Goal: Task Accomplishment & Management: Use online tool/utility

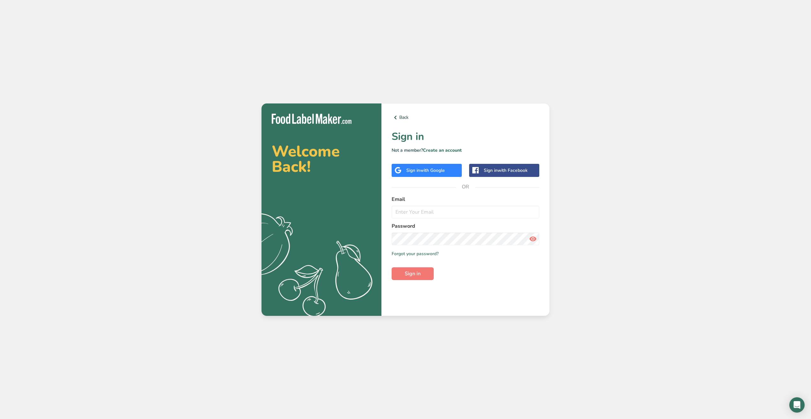
click at [438, 202] on label "Email" at bounding box center [466, 199] width 148 height 8
click at [434, 173] on span "with Google" at bounding box center [432, 170] width 25 height 6
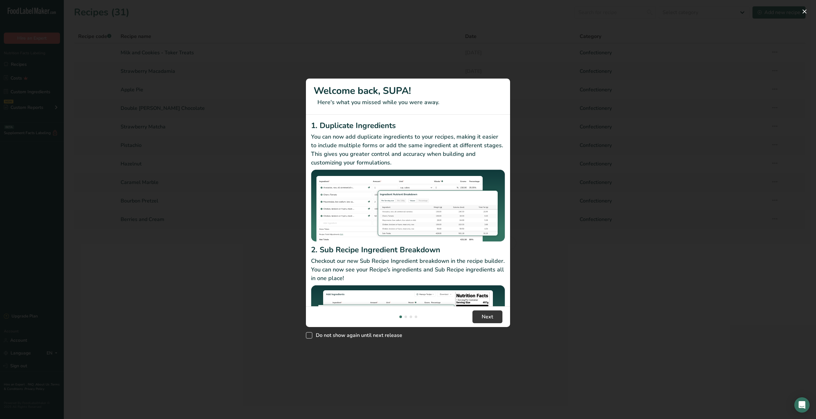
click at [326, 336] on span "Do not show again until next release" at bounding box center [357, 335] width 90 height 6
click at [310, 336] on input "Do not show again until next release" at bounding box center [308, 335] width 4 height 4
checkbox input "true"
click at [497, 316] on button "Next" at bounding box center [488, 316] width 30 height 13
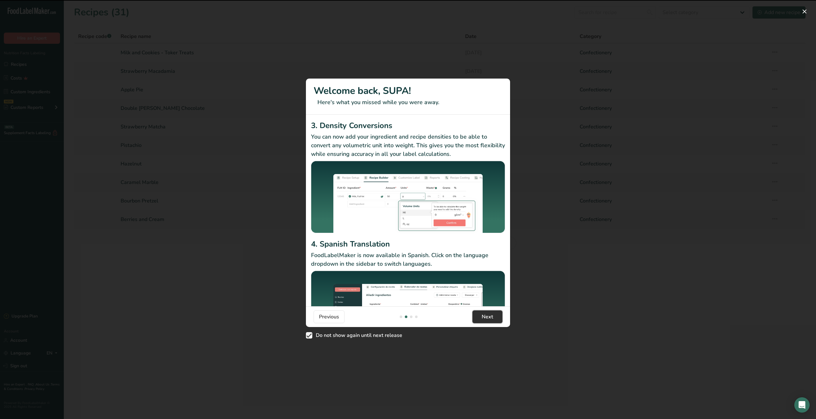
click at [497, 316] on button "Next" at bounding box center [488, 316] width 30 height 13
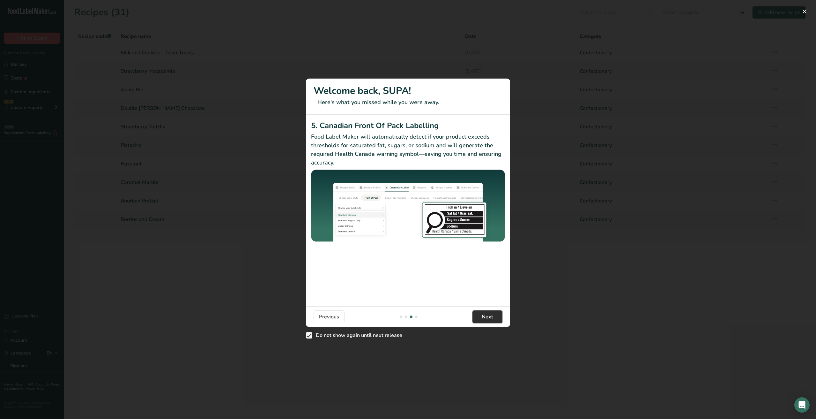
click at [497, 316] on button "Next" at bounding box center [488, 316] width 30 height 13
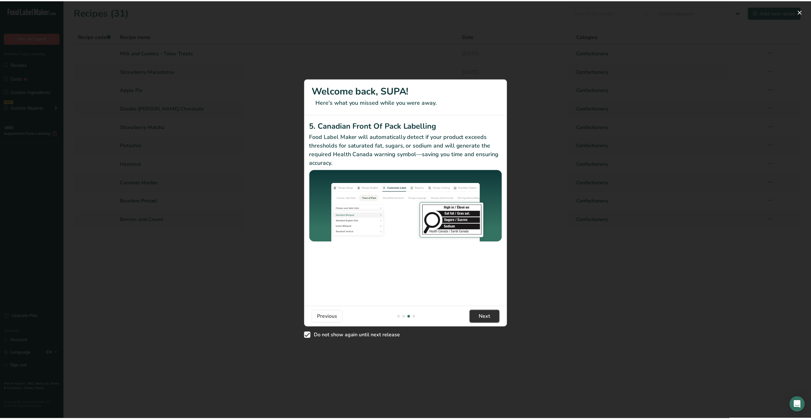
scroll to position [0, 613]
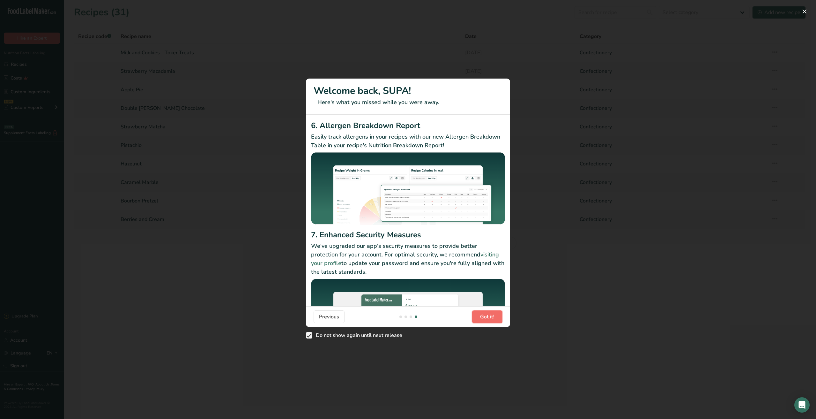
click at [497, 316] on button "Got it!" at bounding box center [487, 316] width 30 height 13
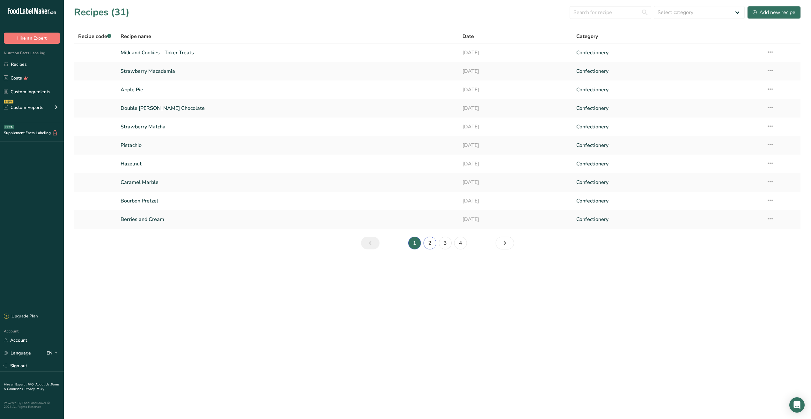
click at [430, 243] on link "2" at bounding box center [430, 242] width 13 height 13
click at [443, 243] on link "3" at bounding box center [445, 242] width 13 height 13
click at [154, 182] on link "Dark Chocolate frens" at bounding box center [288, 182] width 334 height 13
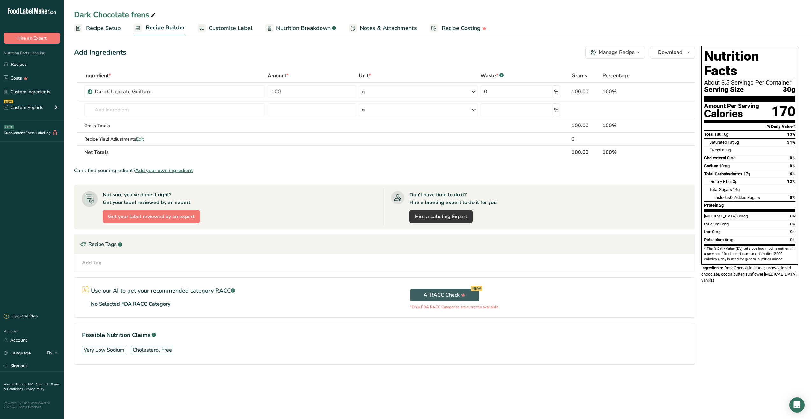
click at [306, 24] on span "Nutrition Breakdown" at bounding box center [303, 28] width 55 height 9
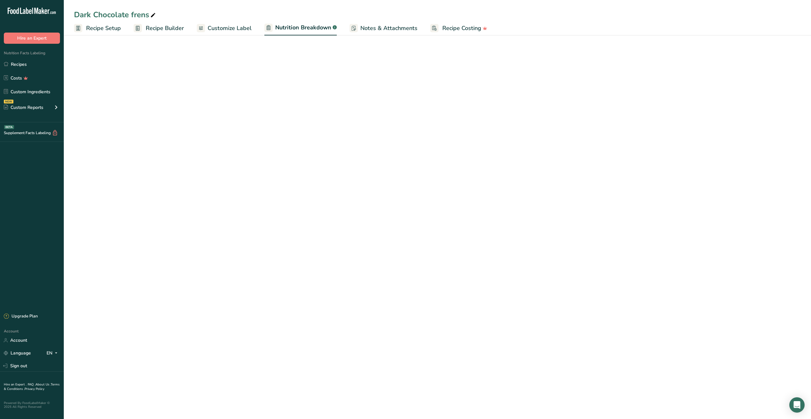
select select "Calories"
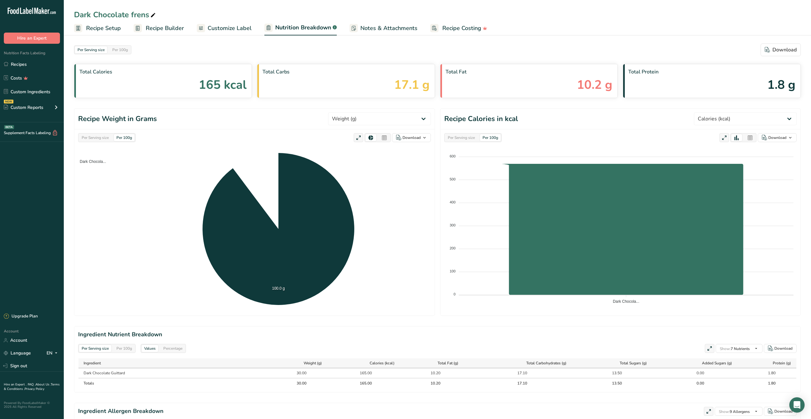
click at [228, 24] on span "Customize Label" at bounding box center [230, 28] width 44 height 9
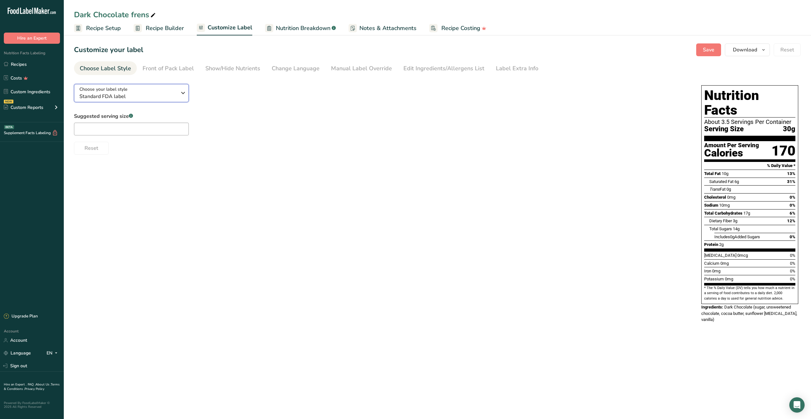
click at [179, 101] on button "Choose your label style Standard FDA label" at bounding box center [131, 93] width 115 height 18
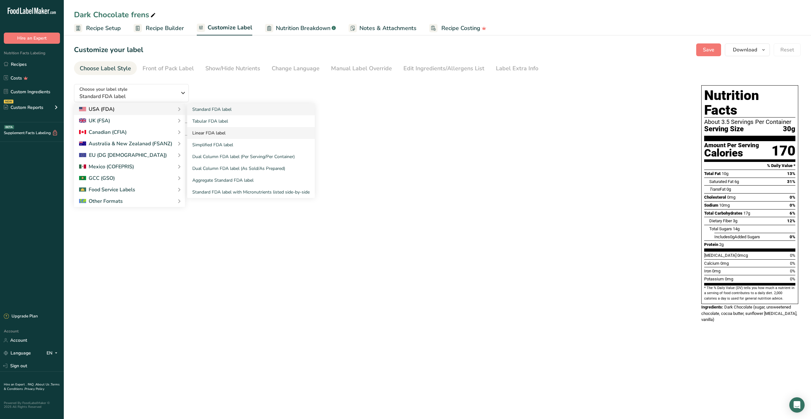
click at [211, 133] on link "Linear FDA label" at bounding box center [251, 133] width 128 height 12
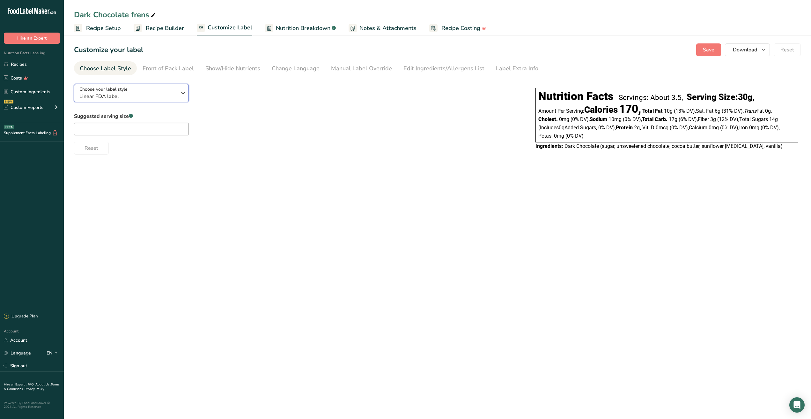
click at [160, 97] on span "Linear FDA label" at bounding box center [127, 97] width 97 height 8
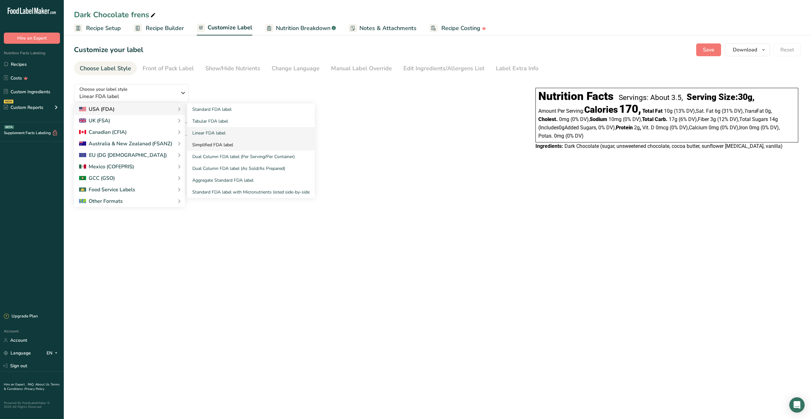
click at [220, 139] on link "Simplified FDA label" at bounding box center [251, 145] width 128 height 12
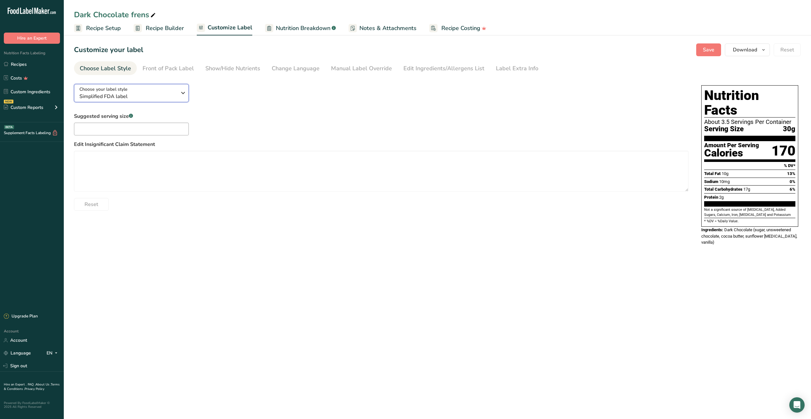
click at [149, 97] on span "Simplified FDA label" at bounding box center [127, 97] width 97 height 8
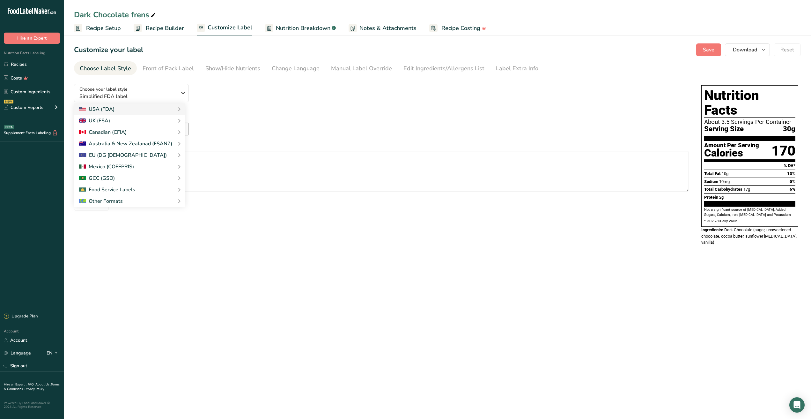
click at [305, 123] on div "Suggested serving size .a-a{fill:#347362;}.b-a{fill:#fff;} Edit Insignificant C…" at bounding box center [381, 161] width 615 height 98
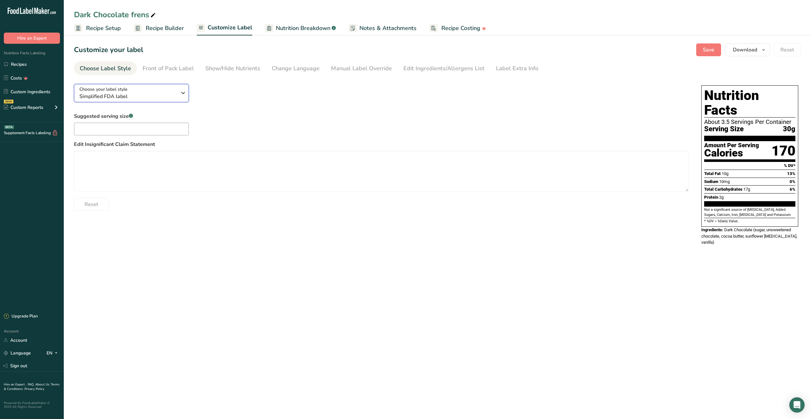
click at [133, 96] on span "Simplified FDA label" at bounding box center [127, 97] width 97 height 8
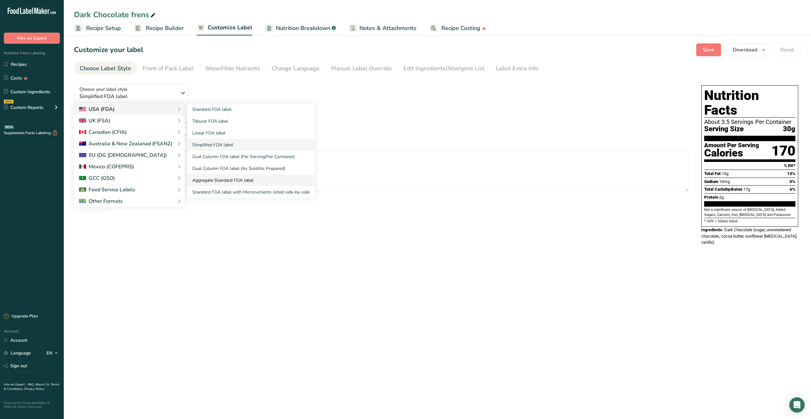
click at [219, 176] on link "Aggregate Standard FDA label" at bounding box center [251, 180] width 128 height 12
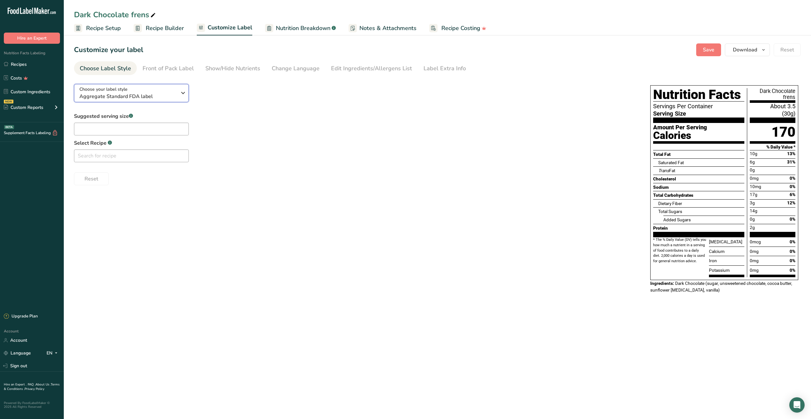
click at [164, 97] on span "Aggregate Standard FDA label" at bounding box center [127, 97] width 97 height 8
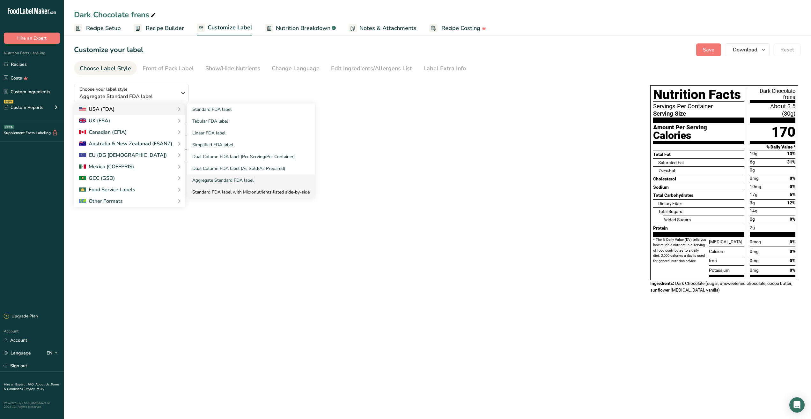
click at [215, 186] on link "Standard FDA label with Micronutrients listed side-by-side" at bounding box center [251, 192] width 128 height 12
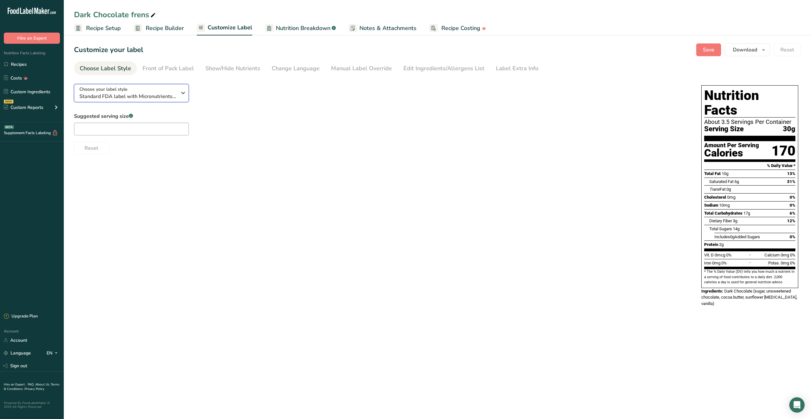
click at [147, 93] on span "Standard FDA label with Micronutrients listed side-by-side" at bounding box center [127, 97] width 97 height 8
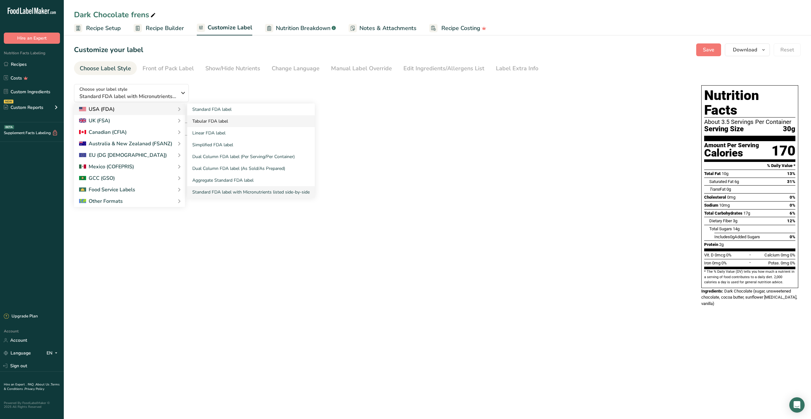
click at [215, 123] on link "Tabular FDA label" at bounding box center [251, 121] width 128 height 12
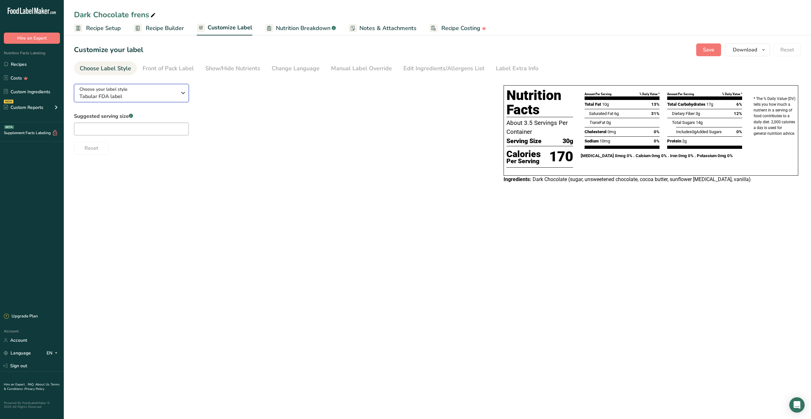
click at [171, 95] on span "Tabular FDA label" at bounding box center [127, 97] width 97 height 8
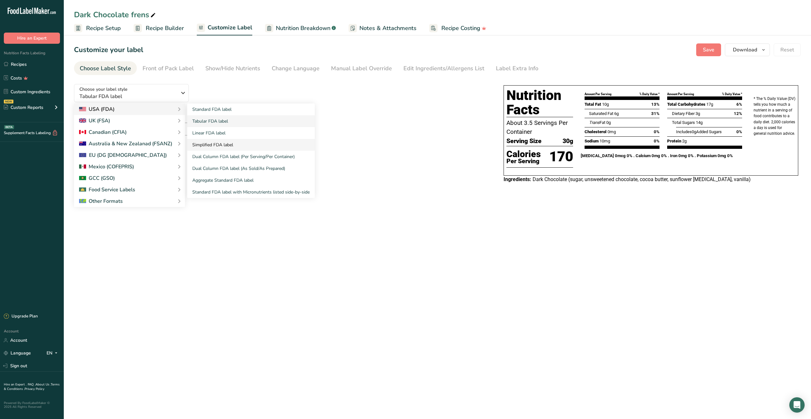
click at [210, 146] on link "Simplified FDA label" at bounding box center [251, 145] width 128 height 12
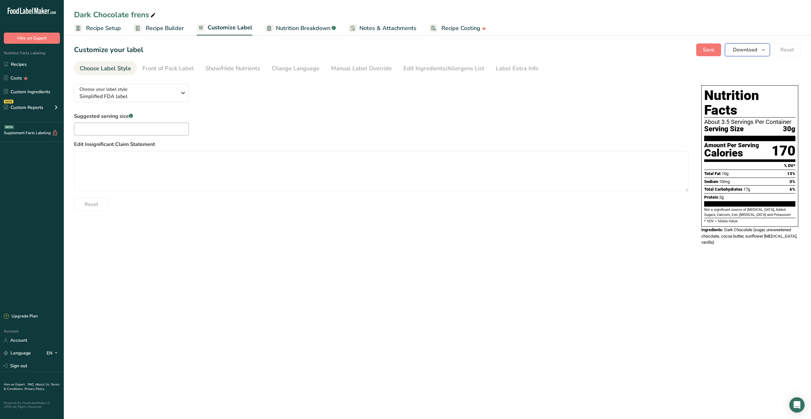
drag, startPoint x: 750, startPoint y: 114, endPoint x: 746, endPoint y: 54, distance: 60.4
click at [746, 54] on button "Download" at bounding box center [747, 49] width 45 height 13
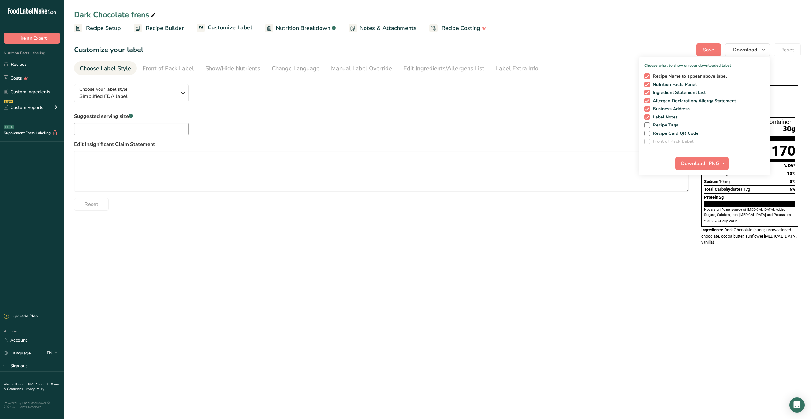
click at [648, 79] on span at bounding box center [648, 76] width 6 height 6
click at [648, 78] on input "Recipe Name to appear above label" at bounding box center [647, 76] width 4 height 4
checkbox input "false"
click at [392, 223] on div "Choose your label style Simplified FDA label USA (FDA) Standard FDA label Tabul…" at bounding box center [437, 165] width 727 height 173
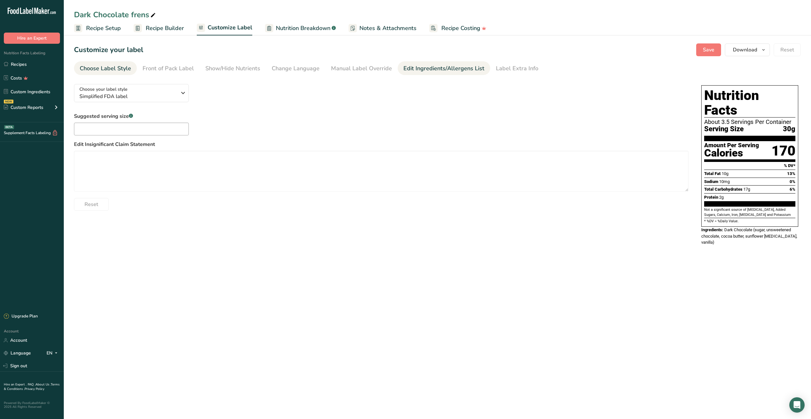
click at [432, 66] on div "Edit Ingredients/Allergens List" at bounding box center [444, 68] width 81 height 9
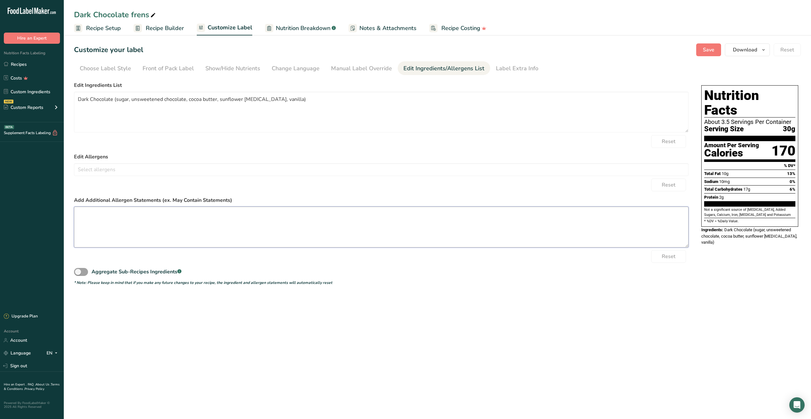
click at [147, 220] on textarea at bounding box center [381, 226] width 615 height 41
type textarea "C"
type textarea "c"
type textarea "M"
type textarea "Contains milk. May contain traces of nuts"
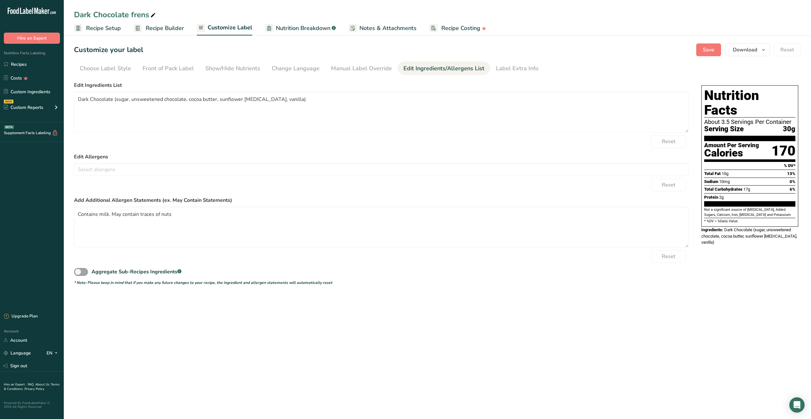
click at [579, 293] on section "Customize your label Save Download Choose what to show on your downloaded label…" at bounding box center [438, 164] width 748 height 262
click at [706, 50] on span "Save" at bounding box center [708, 50] width 11 height 8
click at [110, 76] on section "Customize your label Save Download Choose what to show on your downloaded label…" at bounding box center [438, 164] width 748 height 262
click at [110, 73] on link "Choose Label Style" at bounding box center [105, 68] width 51 height 14
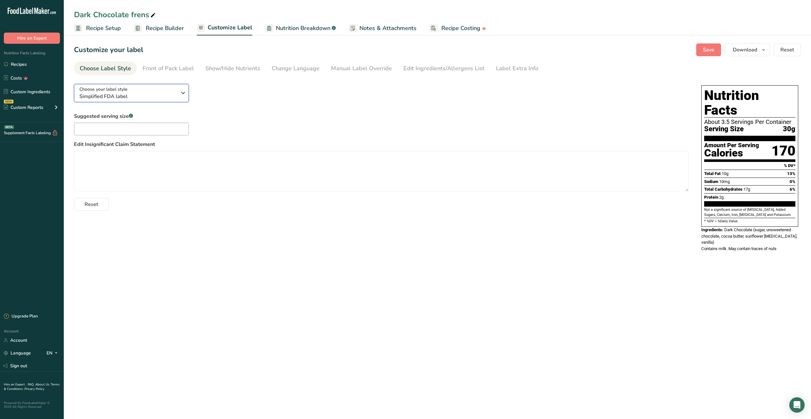
click at [146, 88] on div "Choose your label style Simplified FDA label" at bounding box center [127, 93] width 97 height 14
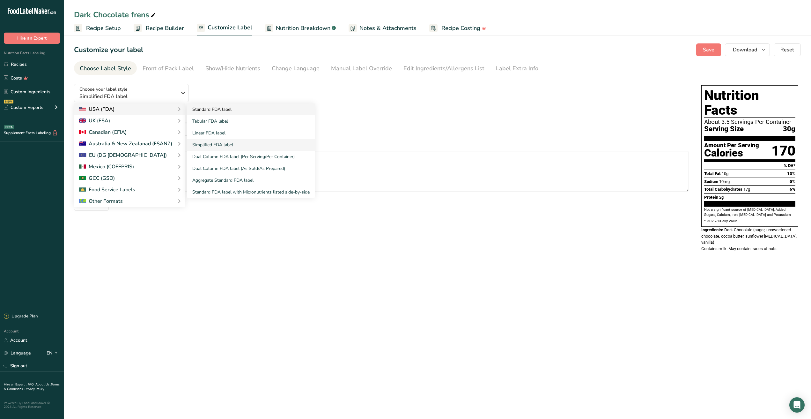
click at [226, 114] on link "Standard FDA label" at bounding box center [251, 109] width 128 height 12
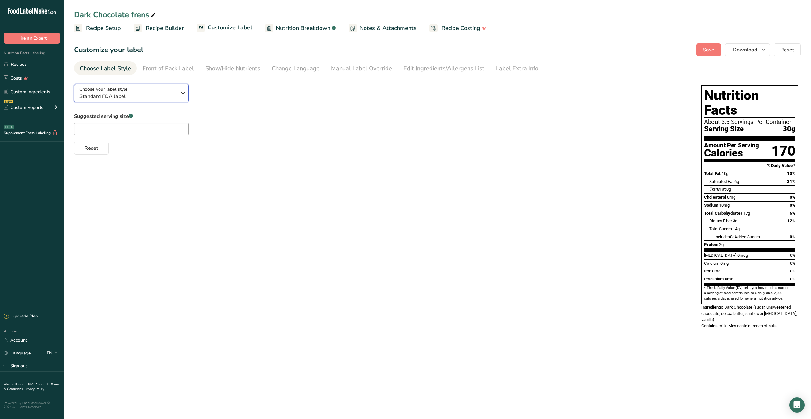
click at [126, 95] on span "Standard FDA label" at bounding box center [127, 97] width 97 height 8
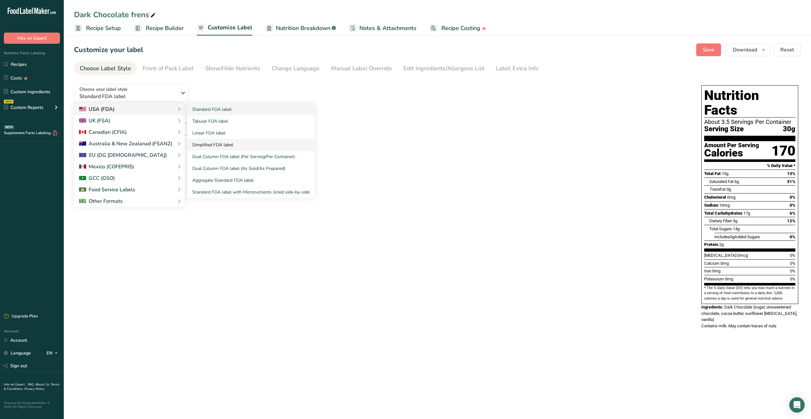
click at [217, 145] on link "Simplified FDA label" at bounding box center [251, 145] width 128 height 12
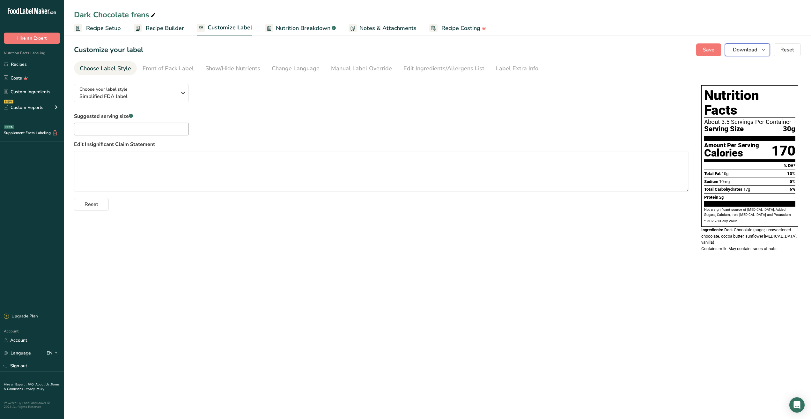
click at [745, 48] on span "Download" at bounding box center [745, 50] width 24 height 8
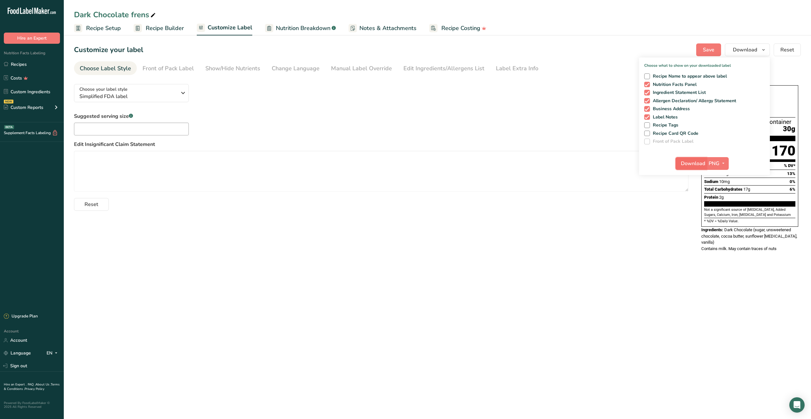
click at [695, 162] on span "Download" at bounding box center [693, 164] width 24 height 8
click at [109, 29] on span "Recipe Setup" at bounding box center [103, 28] width 35 height 9
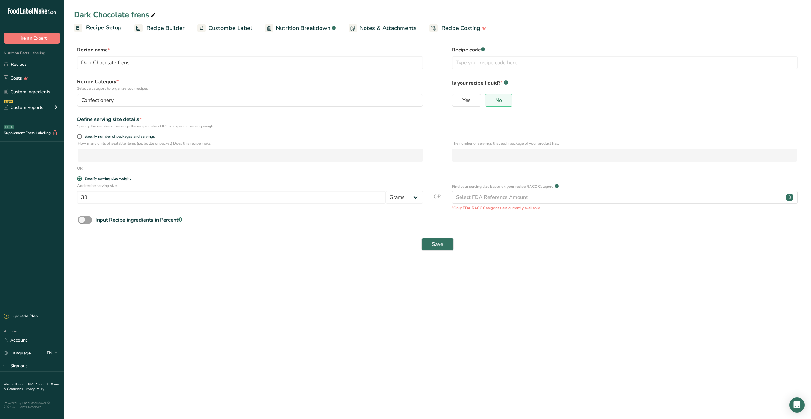
click at [166, 27] on span "Recipe Builder" at bounding box center [165, 28] width 38 height 9
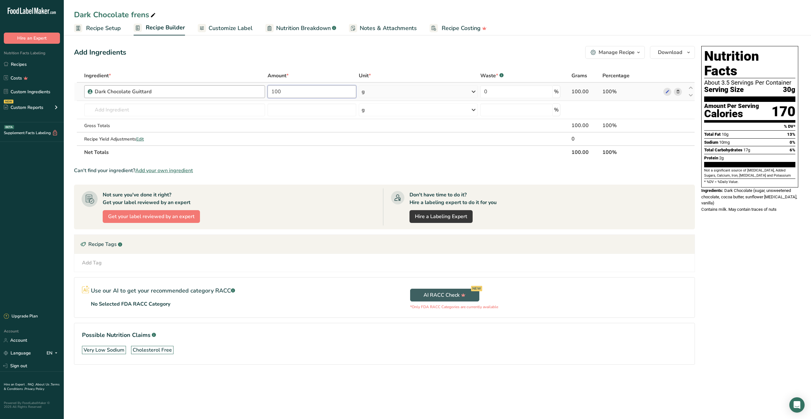
drag, startPoint x: 301, startPoint y: 93, endPoint x: 218, endPoint y: 90, distance: 83.4
click at [218, 90] on tr "Dark Chocolate Guittard 100 g Weight Units g kg mg See more Volume Units l Volu…" at bounding box center [384, 92] width 621 height 18
type input "70"
click at [715, 313] on div "Nutrition Facts About 3.5 Servings Per Container Serving Size 30g Amount Per Se…" at bounding box center [750, 213] width 102 height 341
click at [676, 55] on span "Download" at bounding box center [670, 53] width 24 height 8
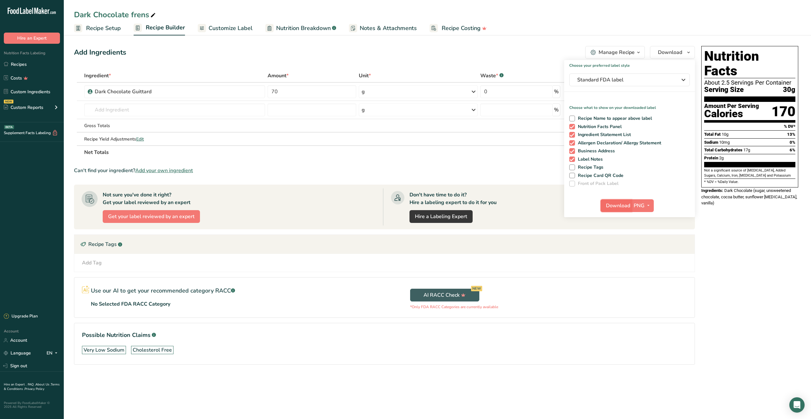
click at [624, 206] on span "Download" at bounding box center [618, 206] width 24 height 8
click at [643, 82] on span "Standard FDA label" at bounding box center [626, 80] width 96 height 8
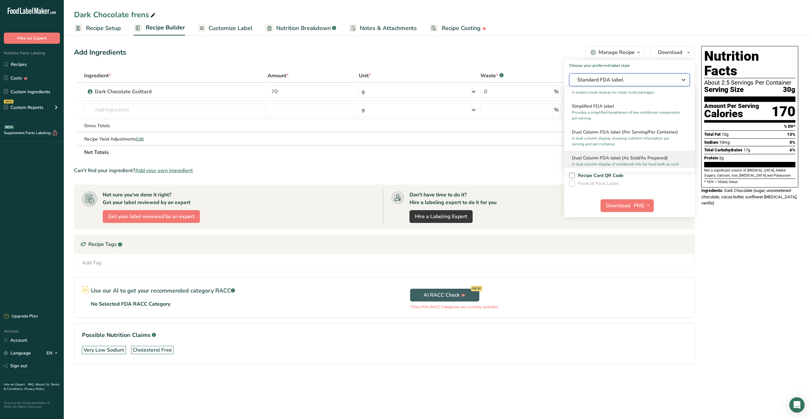
scroll to position [64, 0]
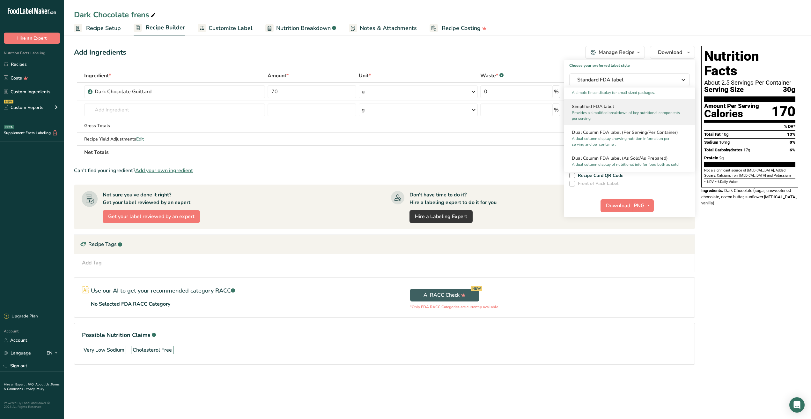
click at [622, 120] on p "Provides a simplified breakdown of key nutritional components per serving." at bounding box center [627, 115] width 110 height 11
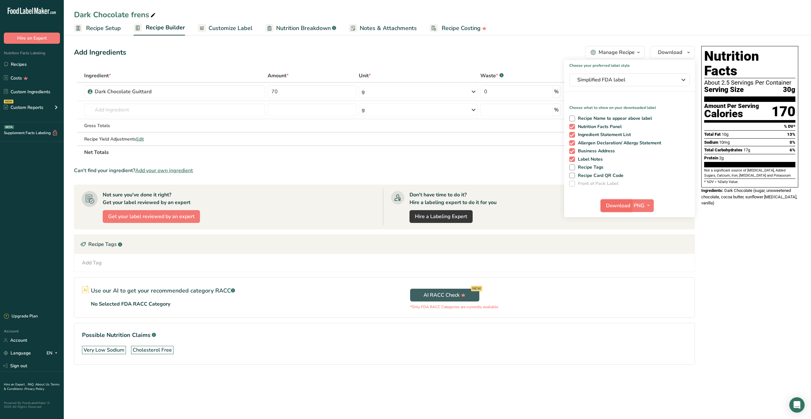
click at [617, 207] on span "Download" at bounding box center [618, 206] width 24 height 8
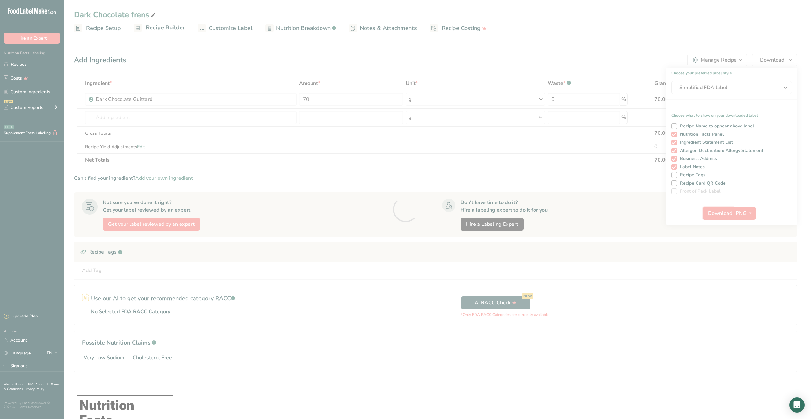
scroll to position [0, 0]
